Goal: Find specific page/section: Find specific page/section

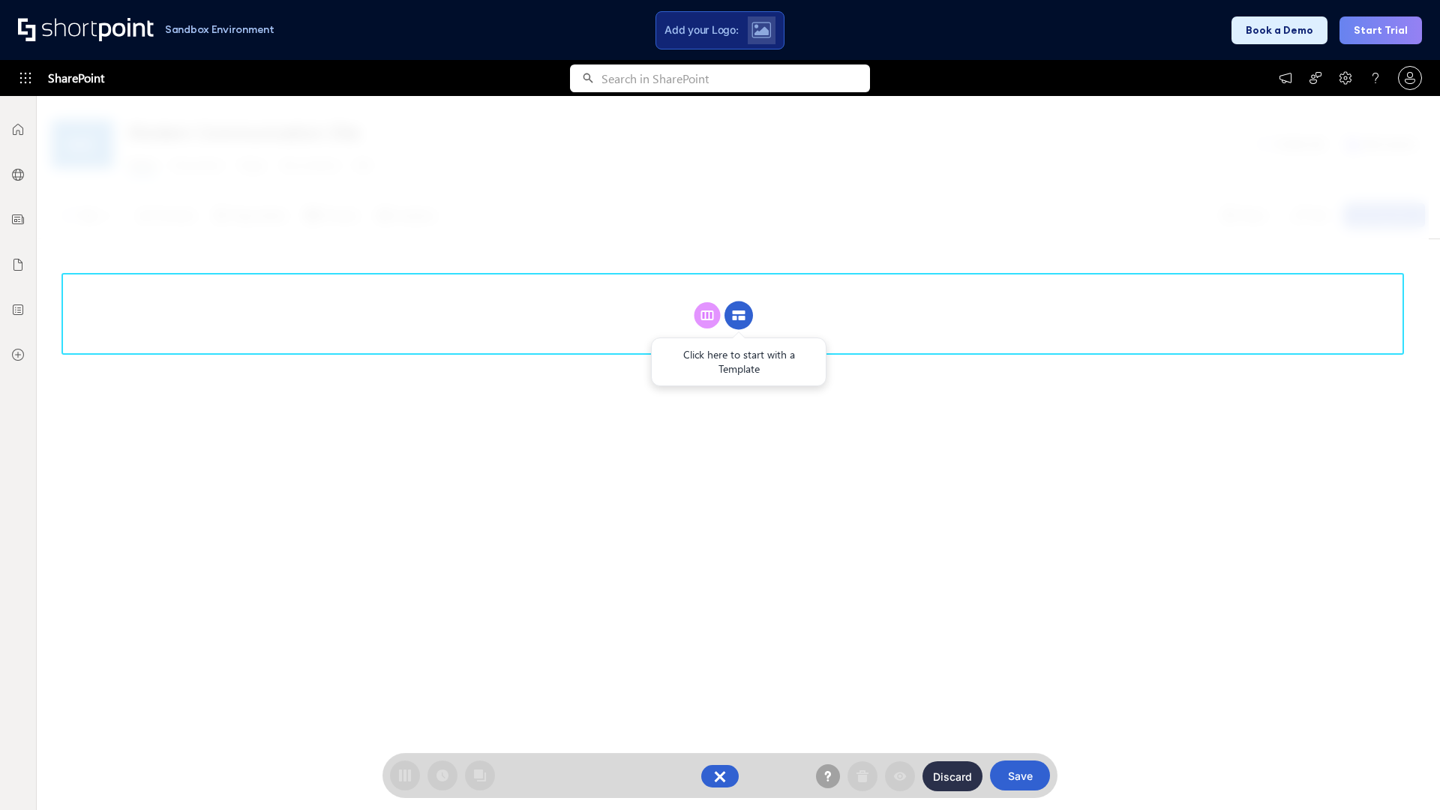
click at [739, 315] on circle at bounding box center [739, 316] width 29 height 29
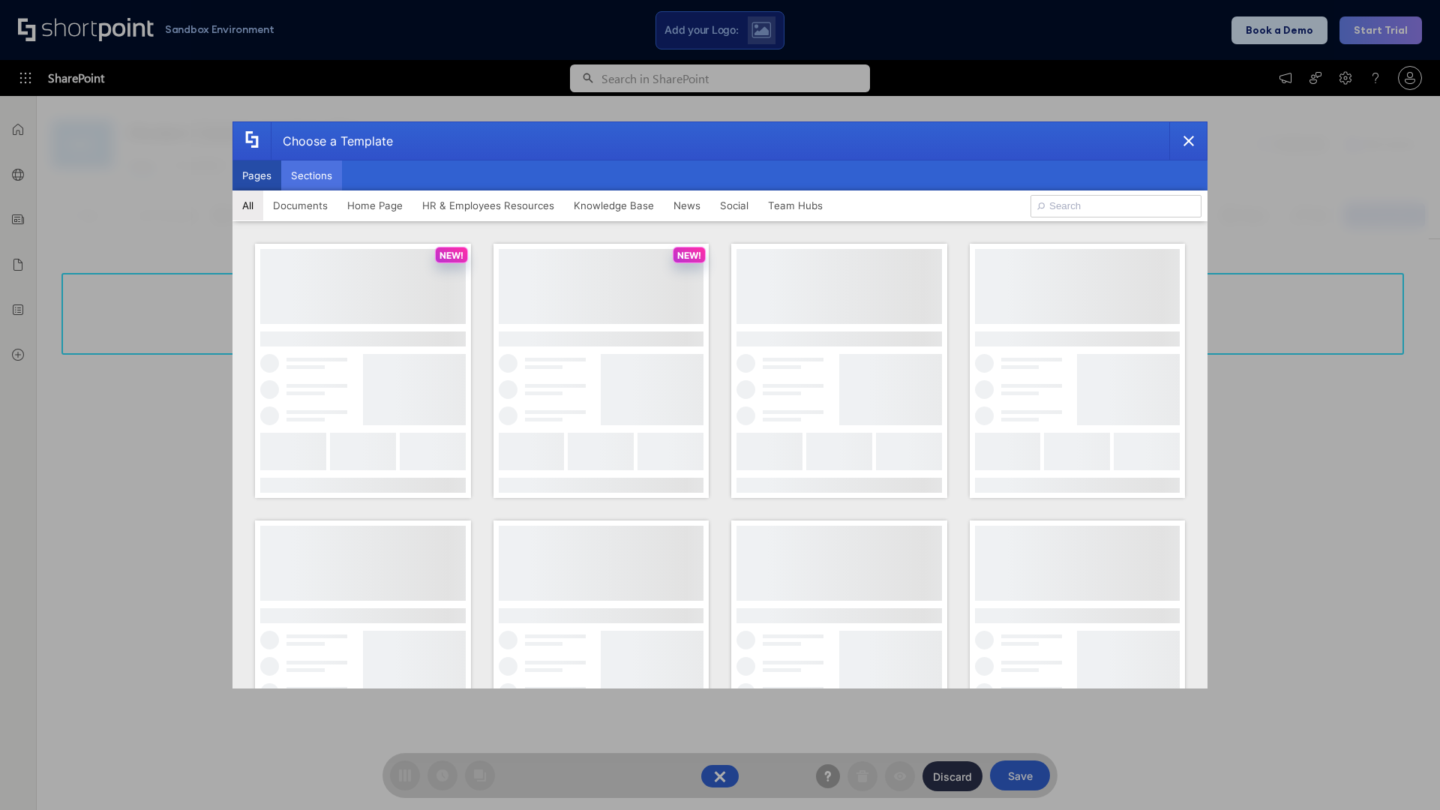
click at [311, 176] on button "Sections" at bounding box center [311, 176] width 61 height 30
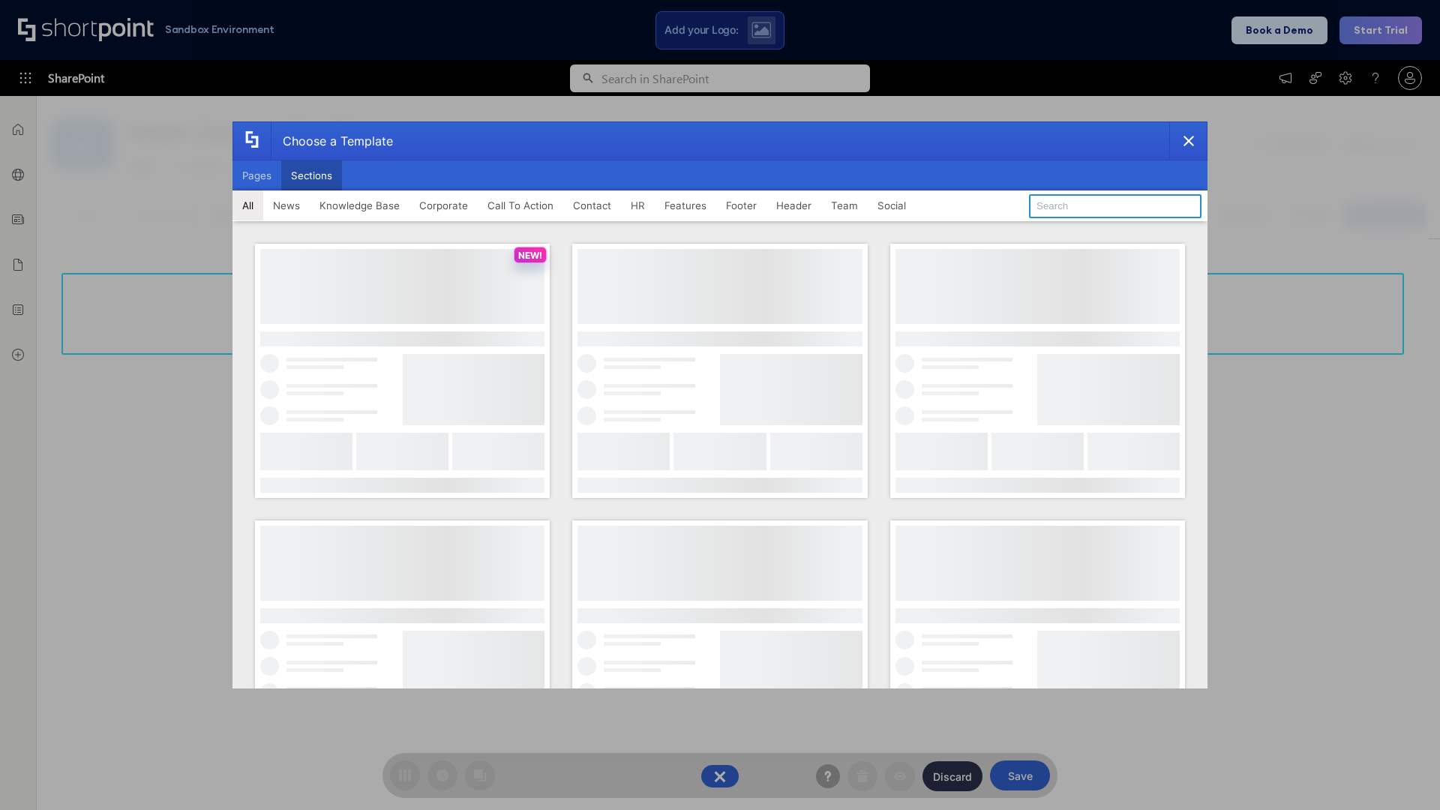
type input "Header 4"
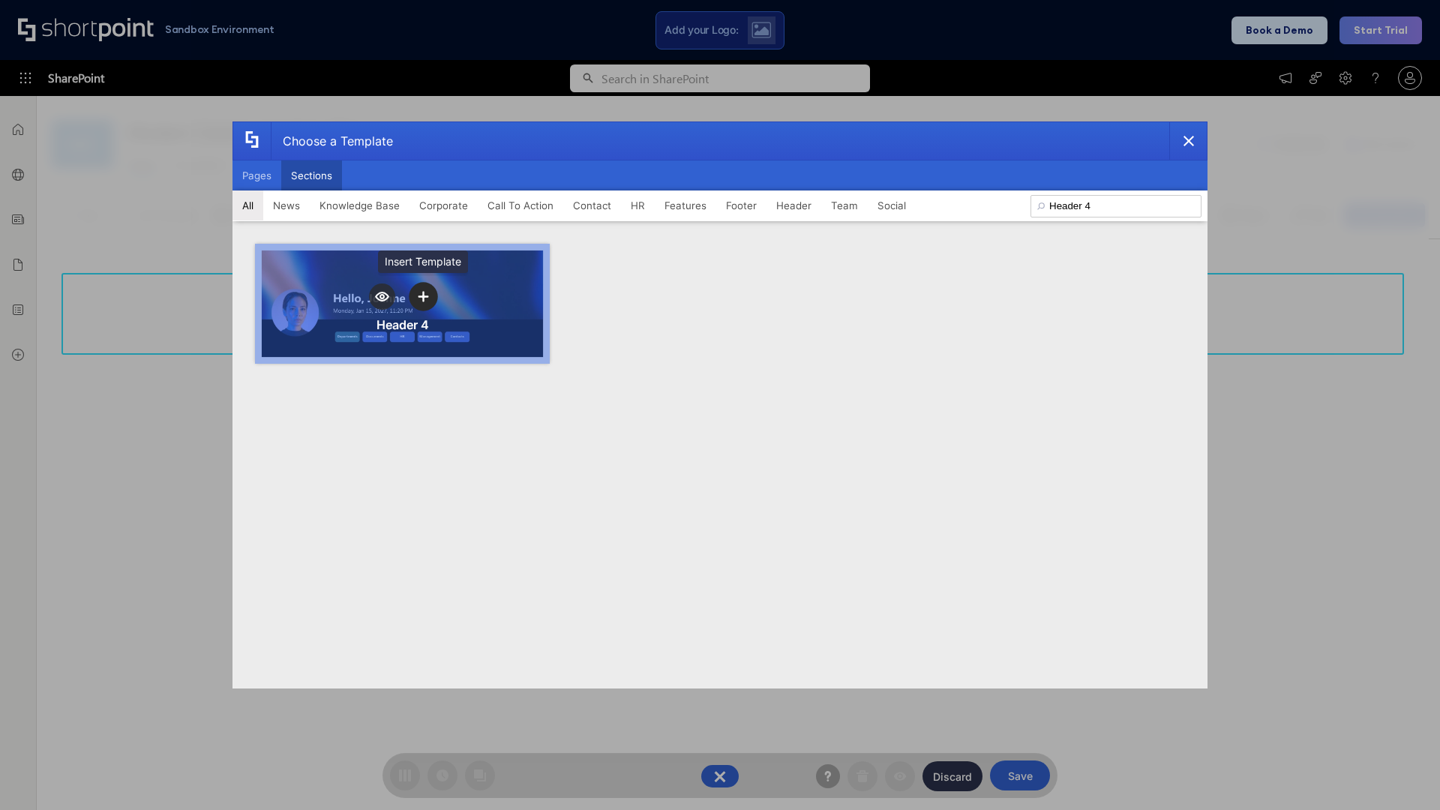
click at [423, 296] on icon "template selector" at bounding box center [423, 296] width 11 height 11
